Goal: Task Accomplishment & Management: Use online tool/utility

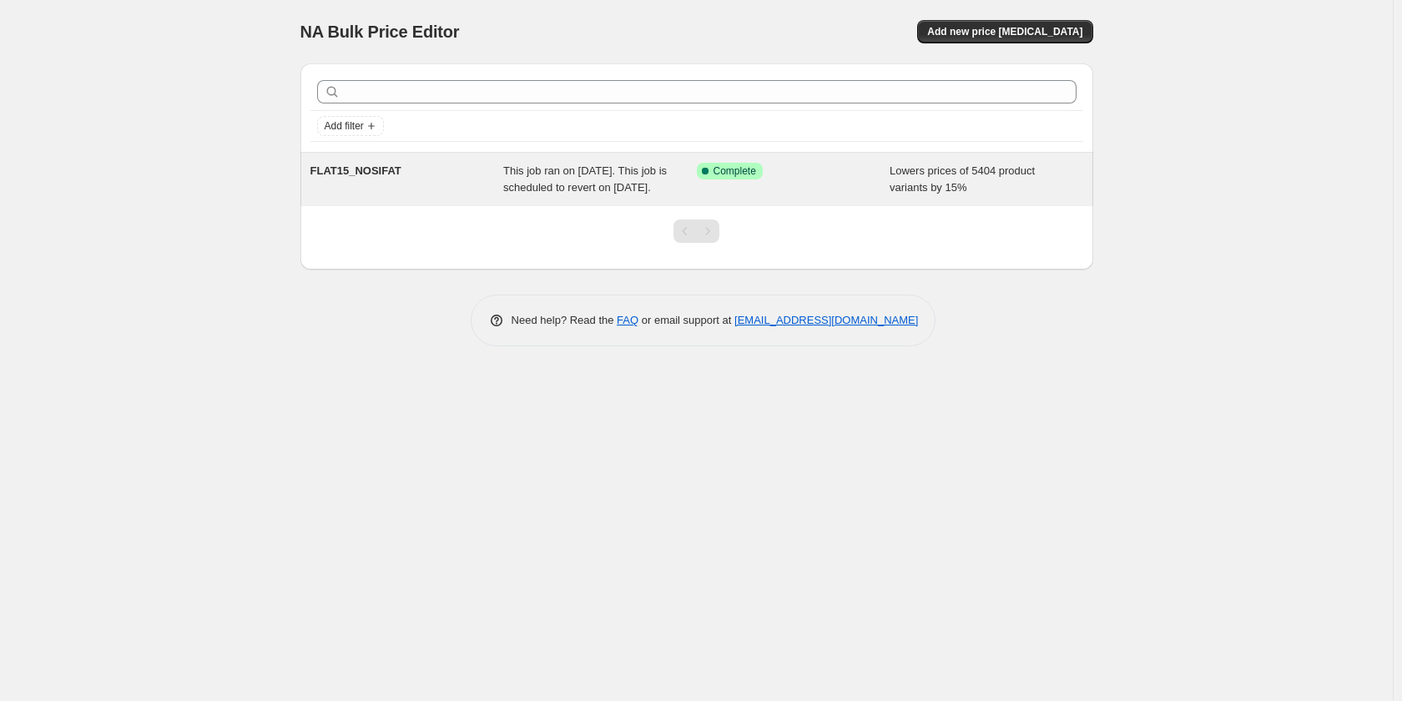
click at [812, 186] on div "Success Complete Complete" at bounding box center [794, 179] width 194 height 33
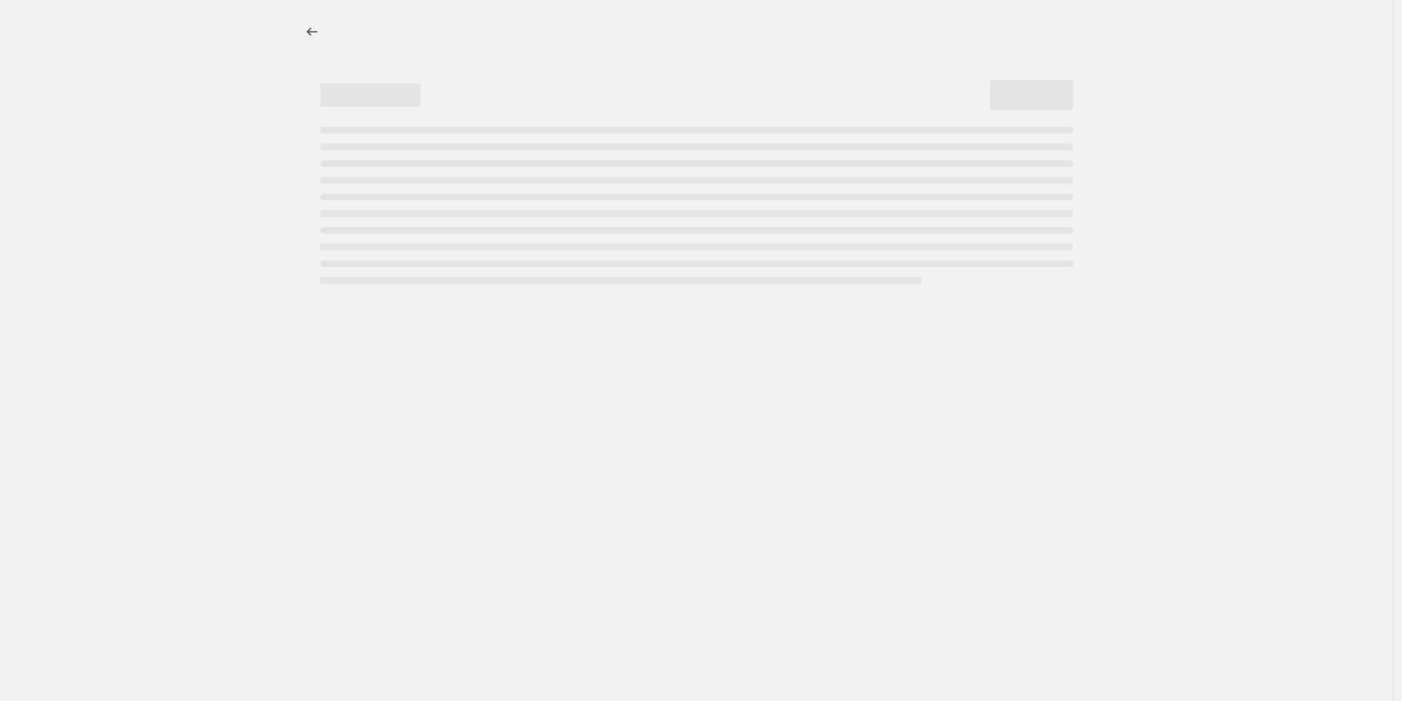
select select "percentage"
select select "collection"
